Goal: Task Accomplishment & Management: Complete application form

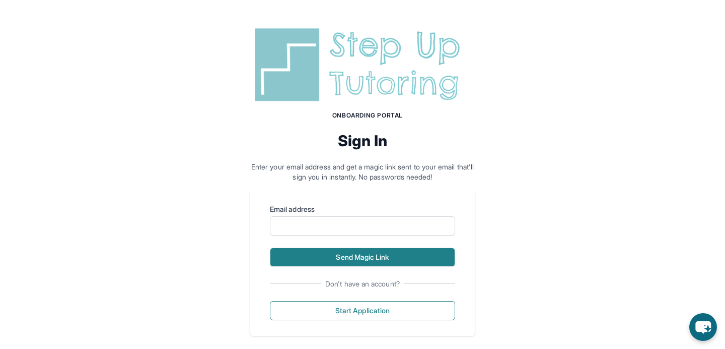
scroll to position [12, 0]
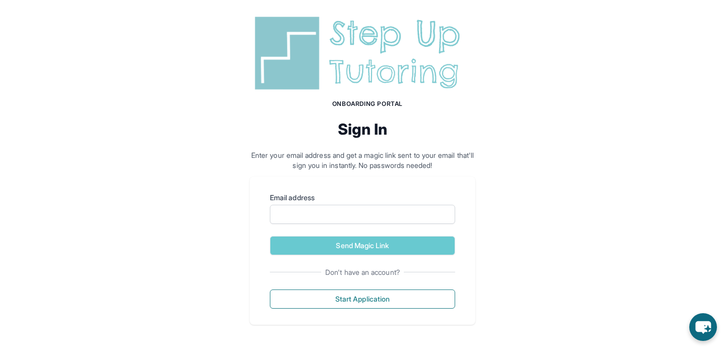
click at [341, 225] on form "Email address Send Magic Link" at bounding box center [362, 223] width 185 height 62
click at [341, 218] on input "Email address" at bounding box center [362, 213] width 185 height 19
type input "**********"
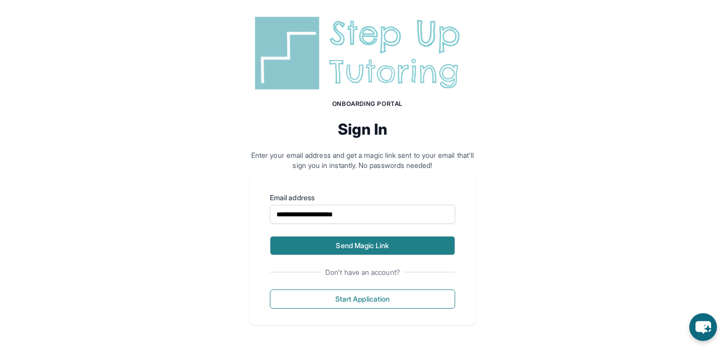
click at [348, 241] on button "Send Magic Link" at bounding box center [362, 245] width 185 height 19
click at [394, 253] on button "Send Magic Link" at bounding box center [362, 245] width 185 height 19
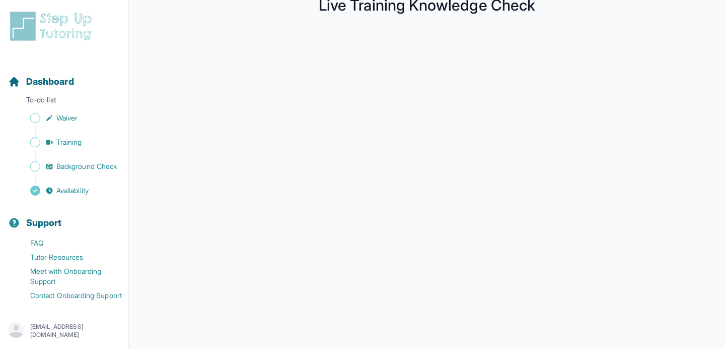
scroll to position [187, 0]
